Goal: Task Accomplishment & Management: Use online tool/utility

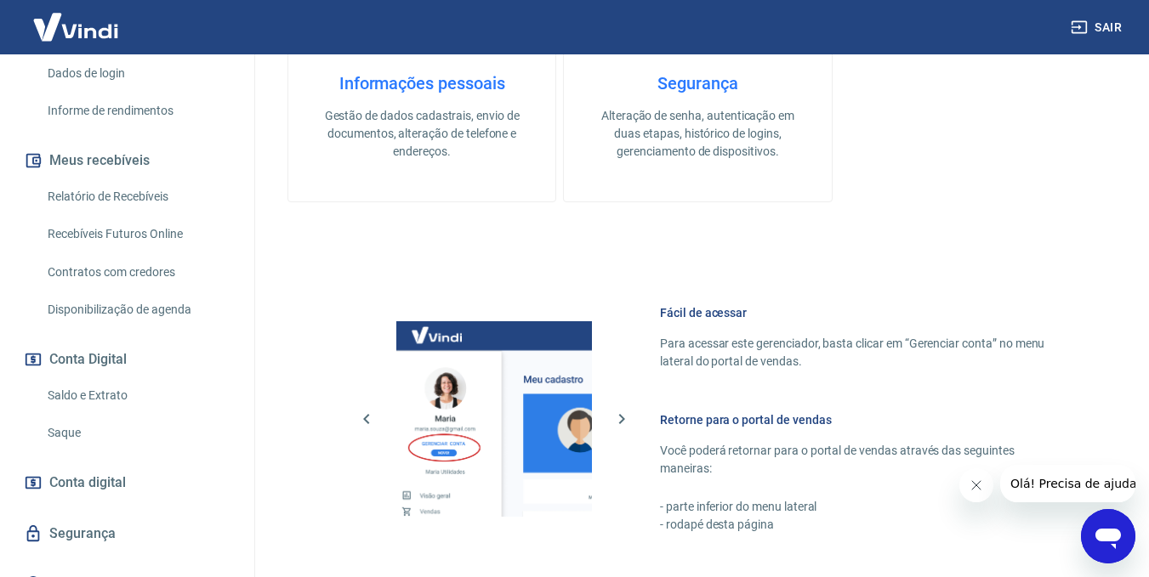
scroll to position [310, 0]
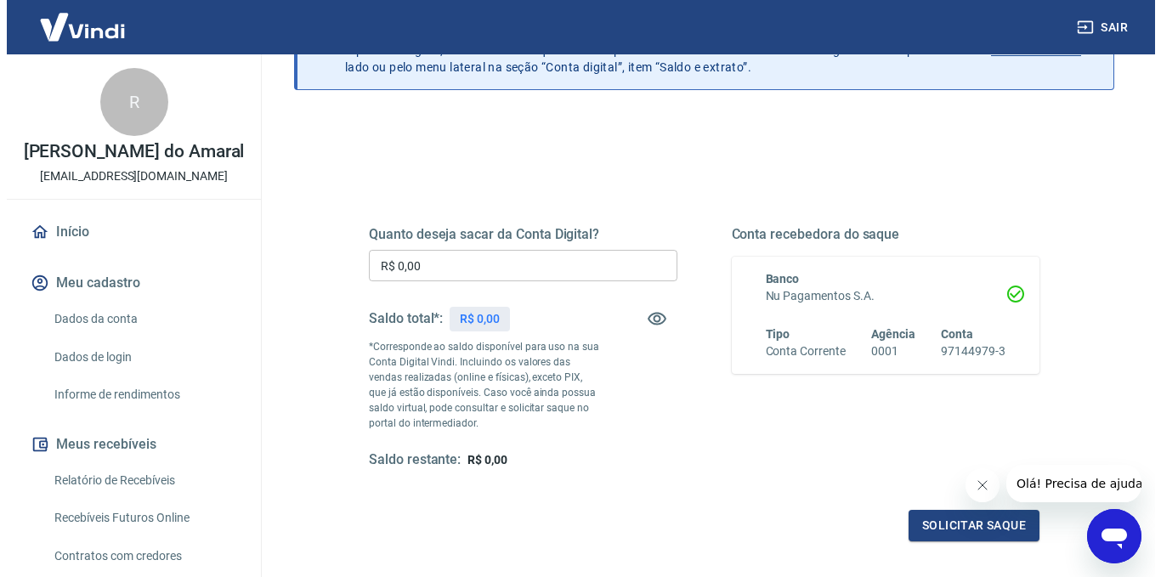
scroll to position [170, 0]
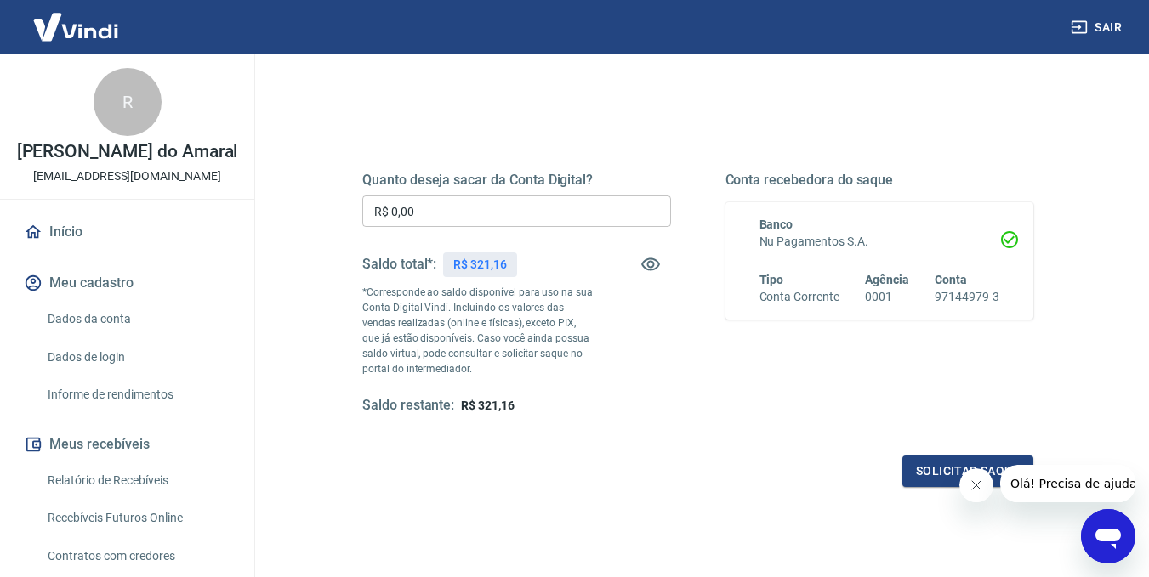
click at [452, 220] on input "R$ 0,00" at bounding box center [516, 211] width 309 height 31
type input "R$ 321,16"
click at [916, 471] on button "Solicitar saque" at bounding box center [967, 471] width 131 height 31
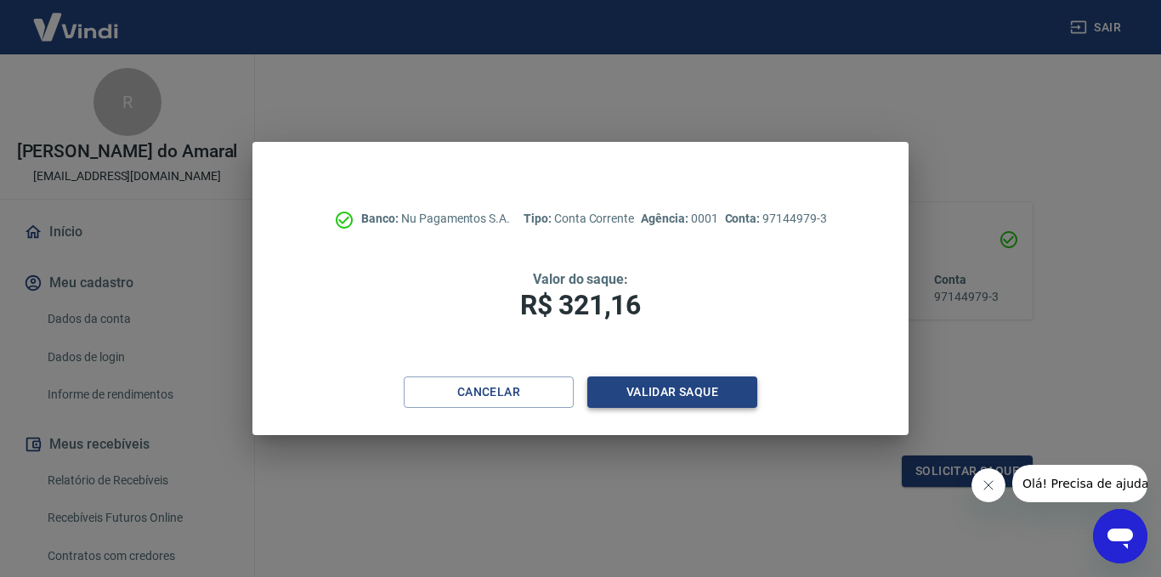
click at [674, 396] on button "Validar saque" at bounding box center [672, 392] width 170 height 31
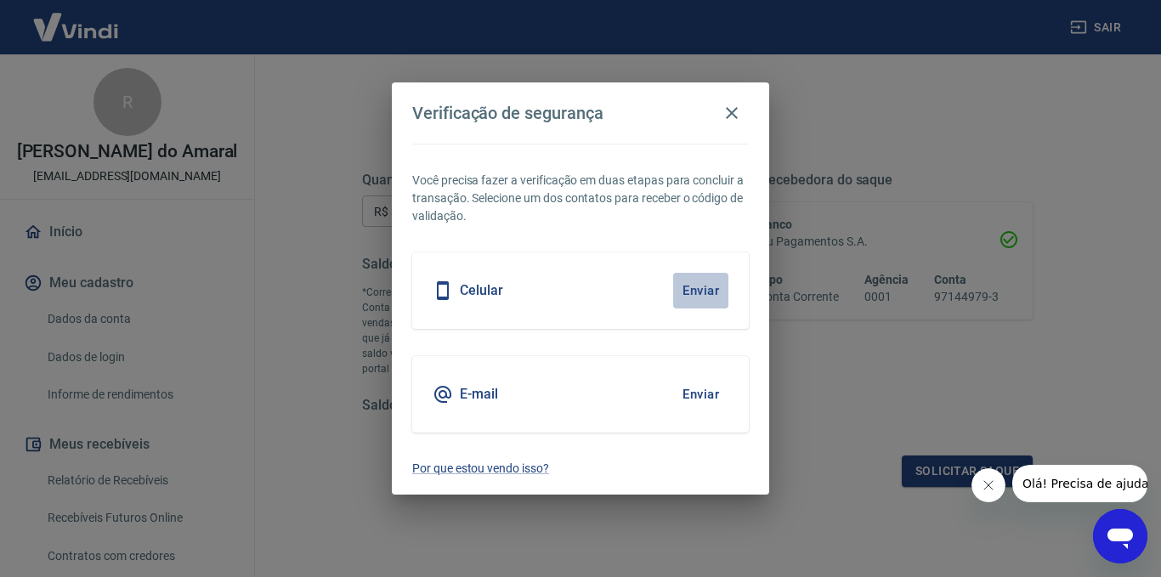
click at [704, 288] on button "Enviar" at bounding box center [700, 291] width 55 height 36
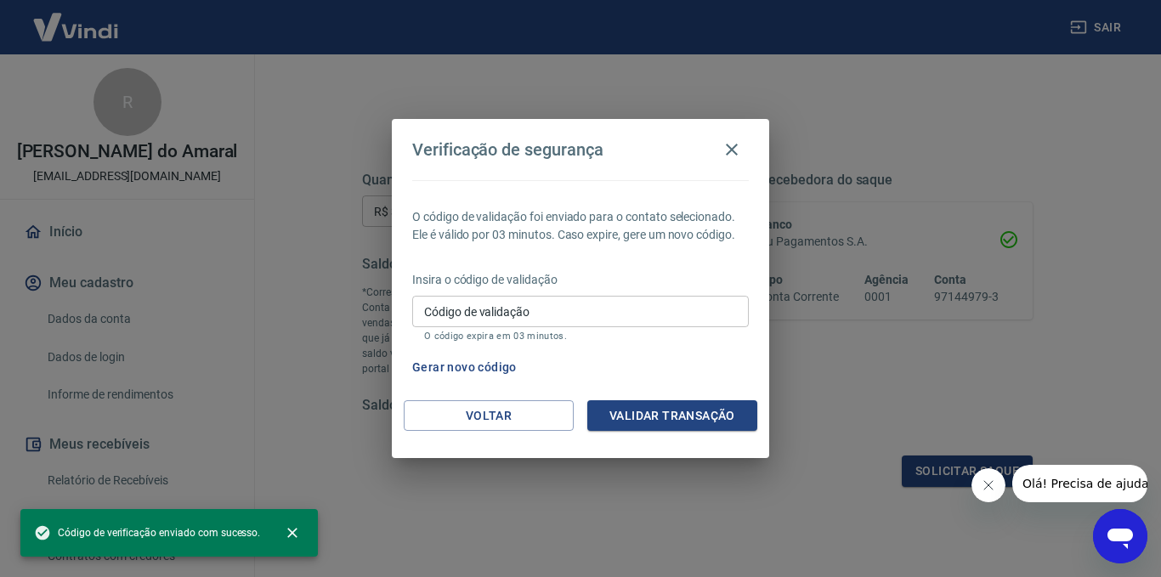
click at [594, 310] on input "Código de validação" at bounding box center [580, 311] width 337 height 31
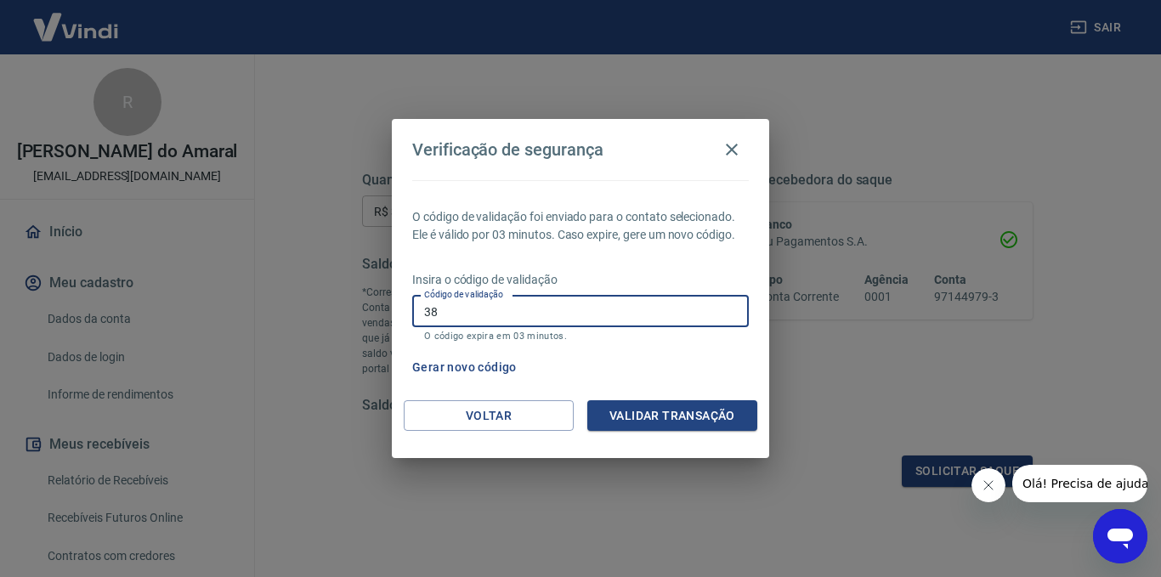
type input "3"
type input "663431"
click at [683, 412] on button "Validar transação" at bounding box center [672, 415] width 170 height 31
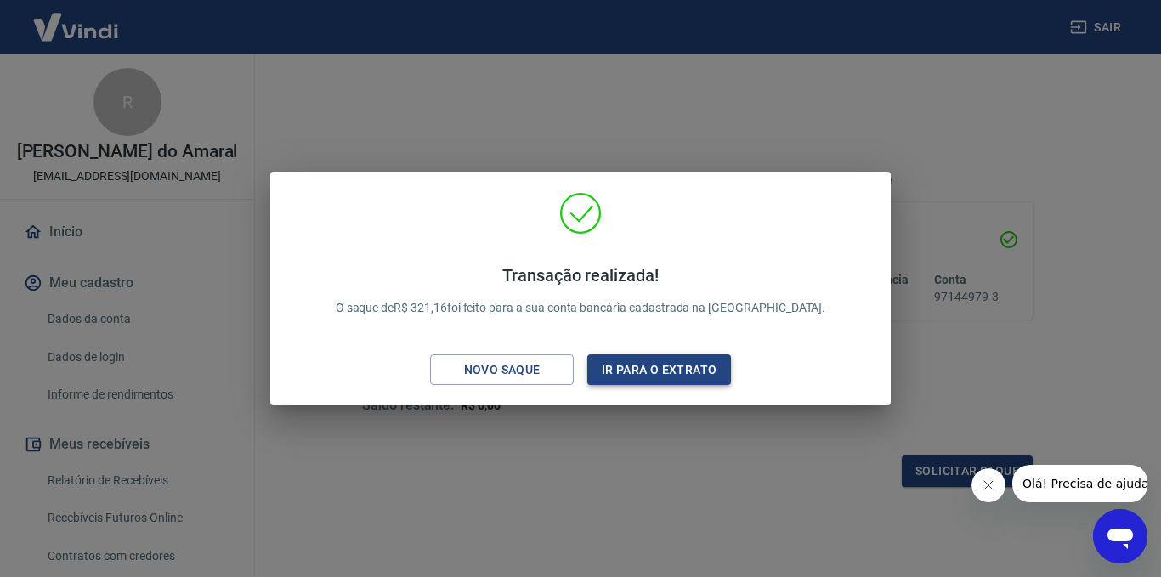
click at [644, 378] on button "Ir para o extrato" at bounding box center [659, 370] width 144 height 31
